Goal: Task Accomplishment & Management: Use online tool/utility

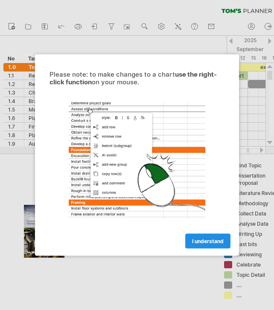
click at [201, 237] on link "I understand" at bounding box center [207, 241] width 45 height 15
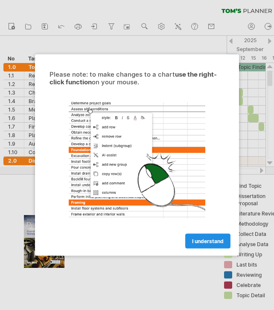
click at [206, 243] on span "I understand" at bounding box center [208, 241] width 32 height 6
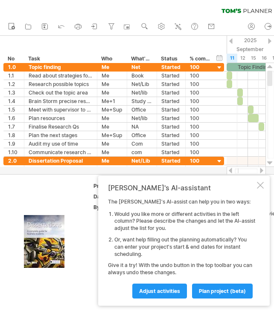
click at [261, 169] on div at bounding box center [261, 171] width 7 height 6
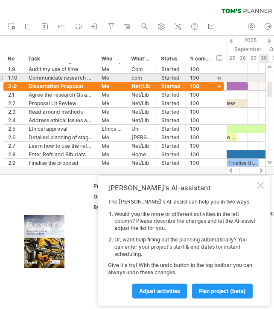
drag, startPoint x: 268, startPoint y: 79, endPoint x: 268, endPoint y: 94, distance: 14.9
click at [268, 93] on div at bounding box center [269, 89] width 5 height 15
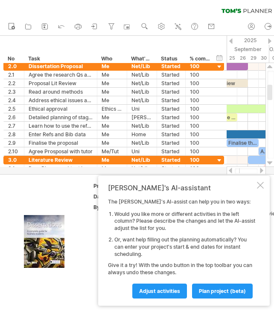
click at [261, 170] on div at bounding box center [261, 171] width 7 height 6
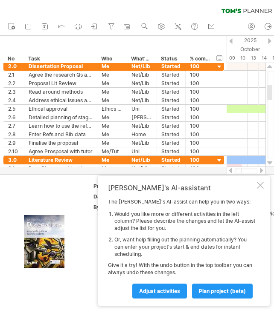
click at [261, 170] on div at bounding box center [261, 171] width 7 height 6
click at [261, 169] on div at bounding box center [261, 171] width 7 height 6
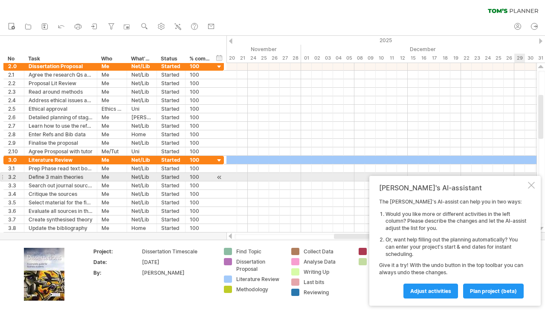
click at [273, 183] on div at bounding box center [531, 185] width 7 height 7
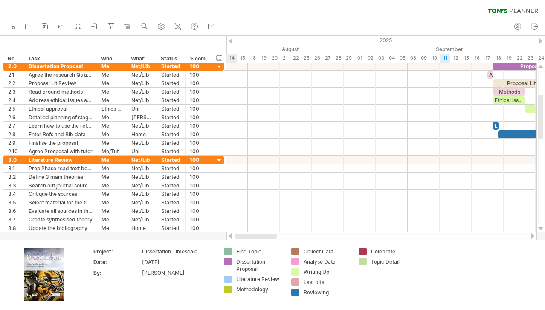
drag, startPoint x: 358, startPoint y: 234, endPoint x: 236, endPoint y: 235, distance: 122.8
click at [236, 235] on div at bounding box center [255, 236] width 42 height 5
